Goal: Task Accomplishment & Management: Manage account settings

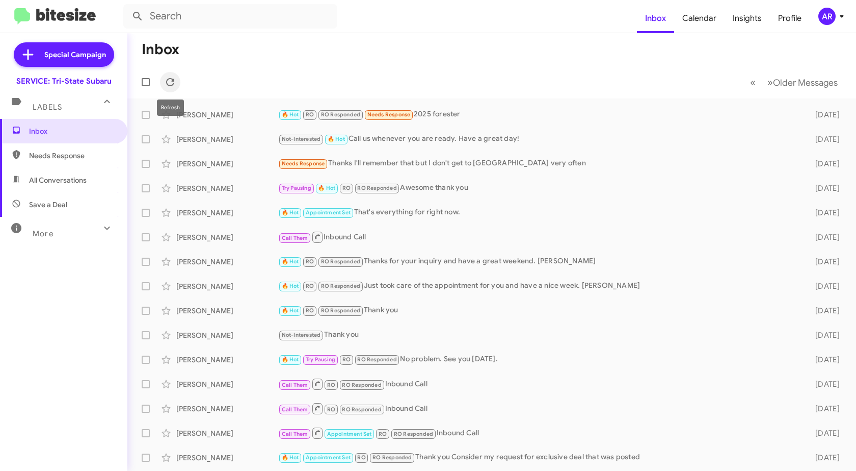
drag, startPoint x: 168, startPoint y: 80, endPoint x: 146, endPoint y: 91, distance: 25.3
click at [168, 79] on icon at bounding box center [170, 82] width 8 height 8
click at [89, 150] on span "Needs Response" at bounding box center [63, 155] width 127 height 24
type input "in:needs-response"
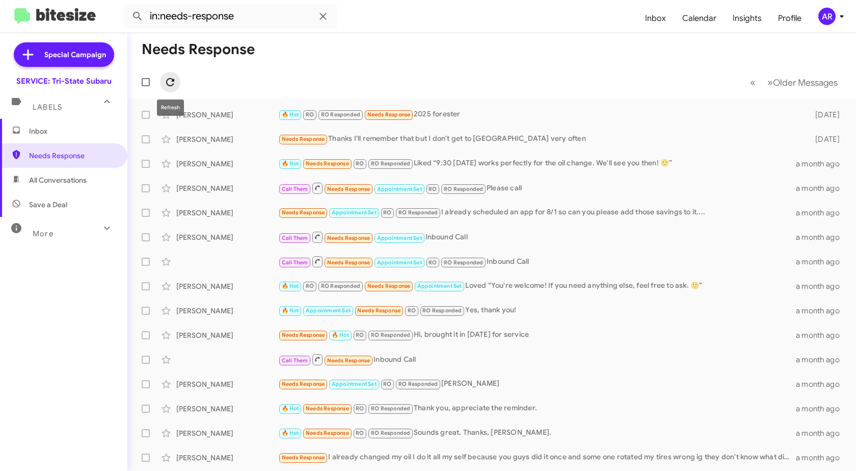
click at [180, 83] on span at bounding box center [170, 82] width 20 height 12
click at [167, 80] on icon at bounding box center [170, 82] width 12 height 12
